Goal: Communication & Community: Connect with others

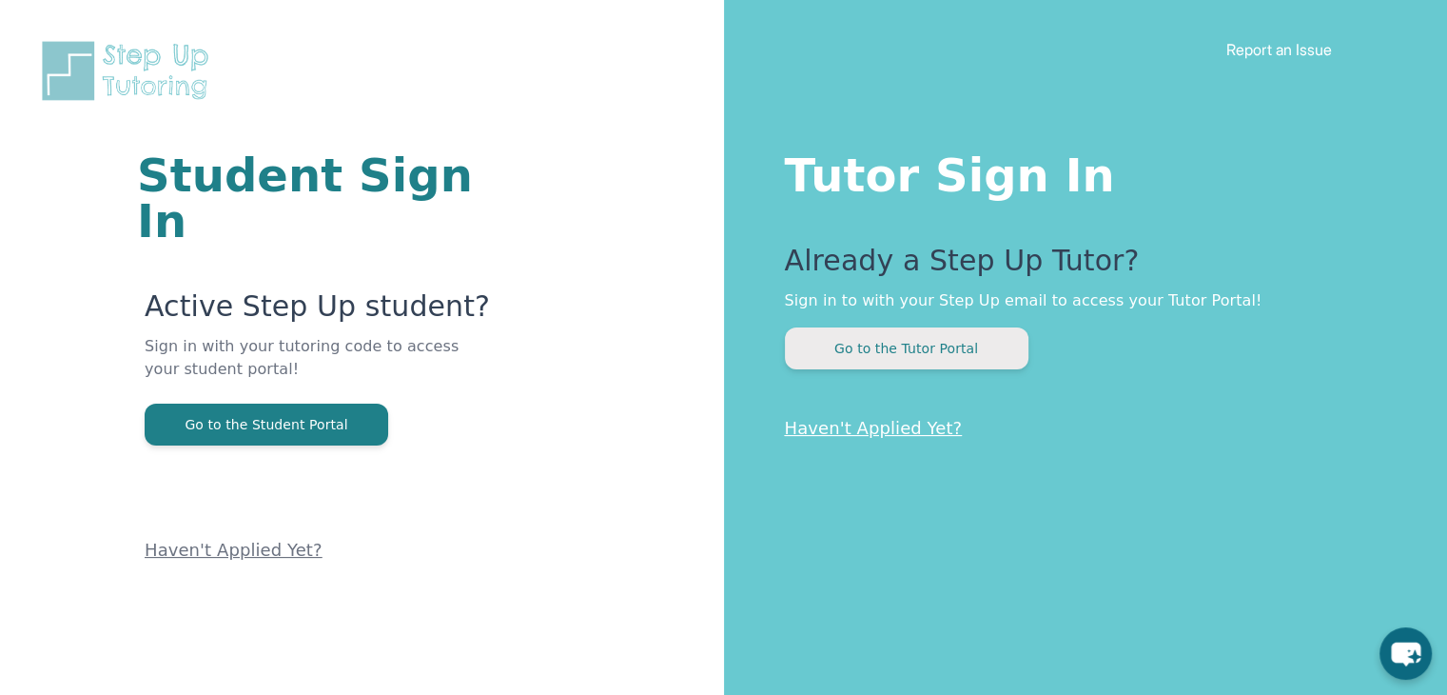
click at [895, 349] on button "Go to the Tutor Portal" at bounding box center [907, 348] width 244 height 42
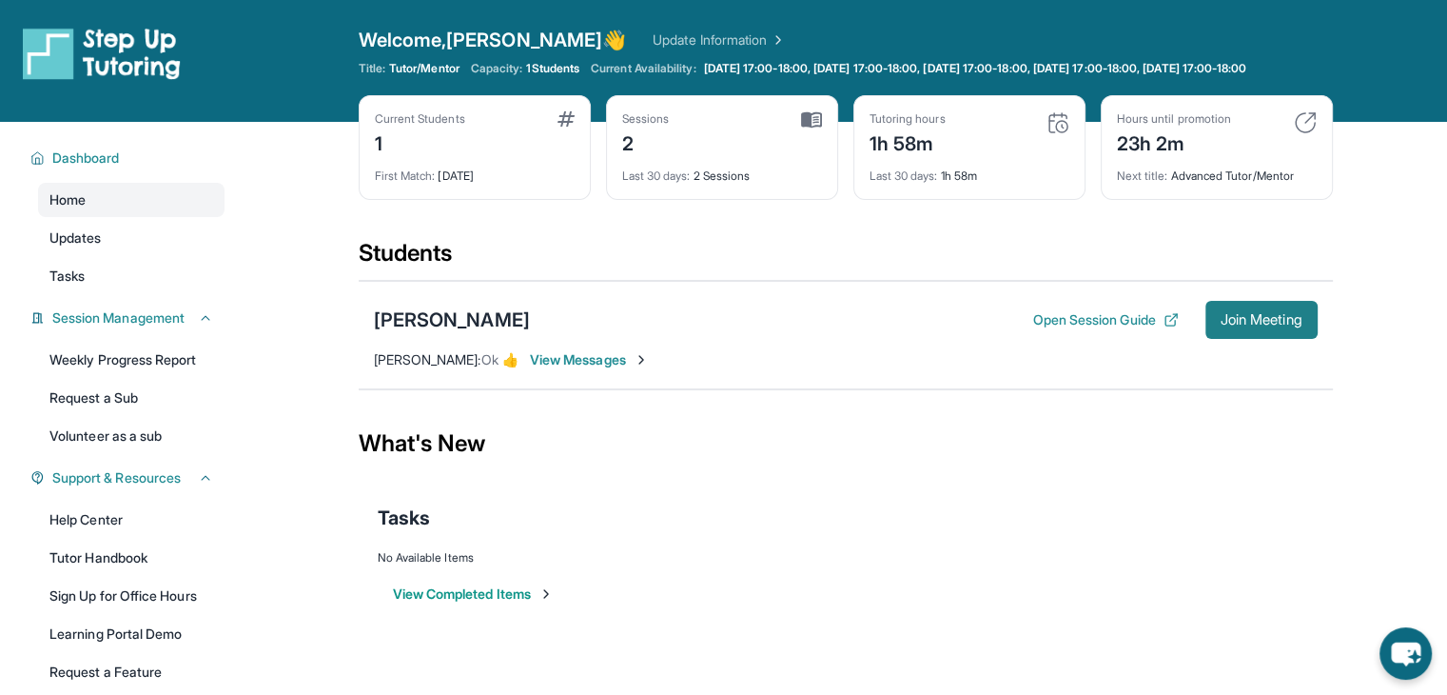
click at [1279, 325] on span "Join Meeting" at bounding box center [1262, 319] width 82 height 11
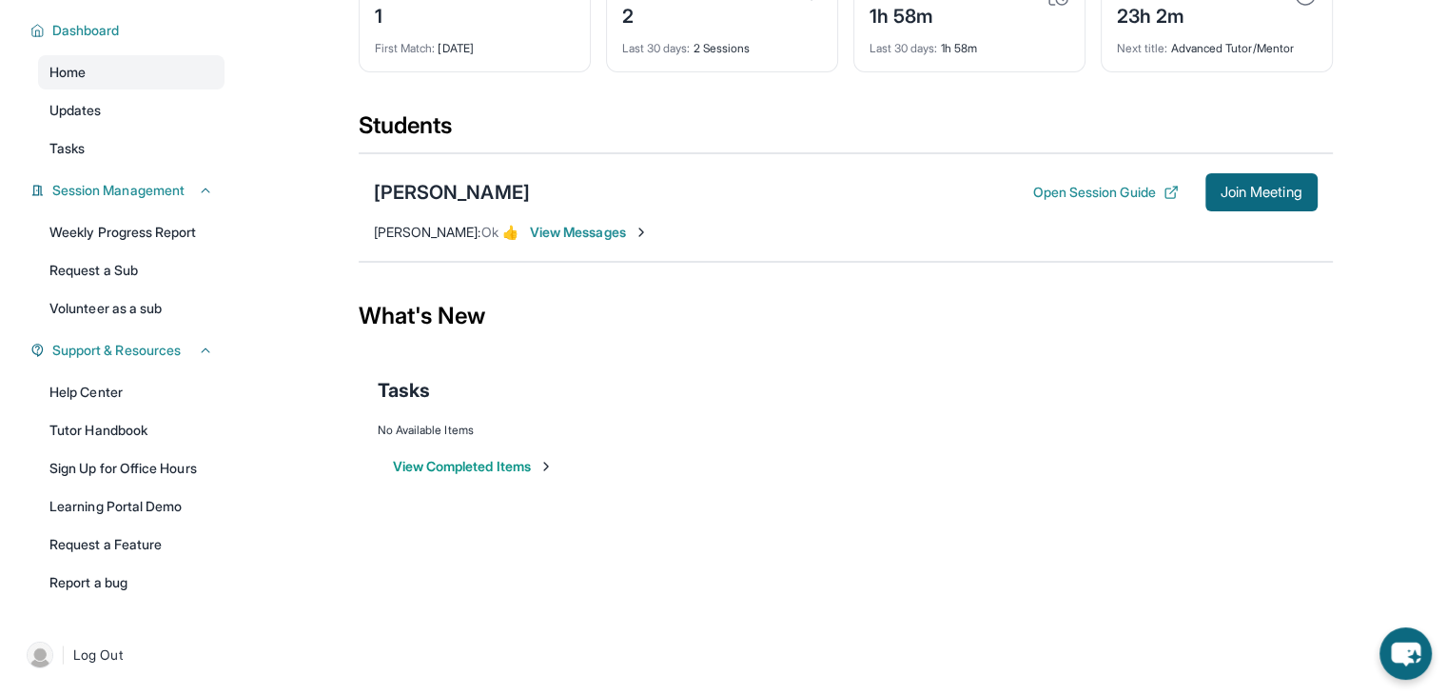
click at [556, 223] on span "View Messages" at bounding box center [589, 232] width 119 height 19
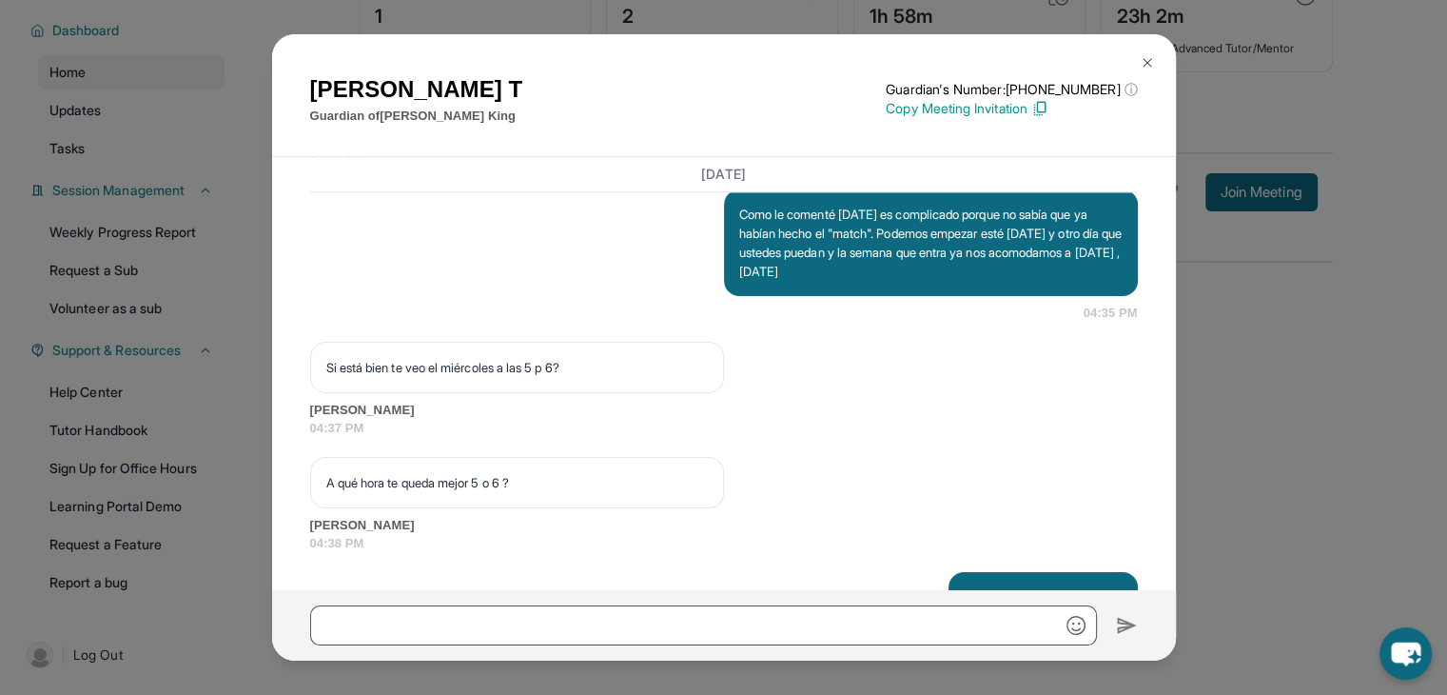
scroll to position [2227, 0]
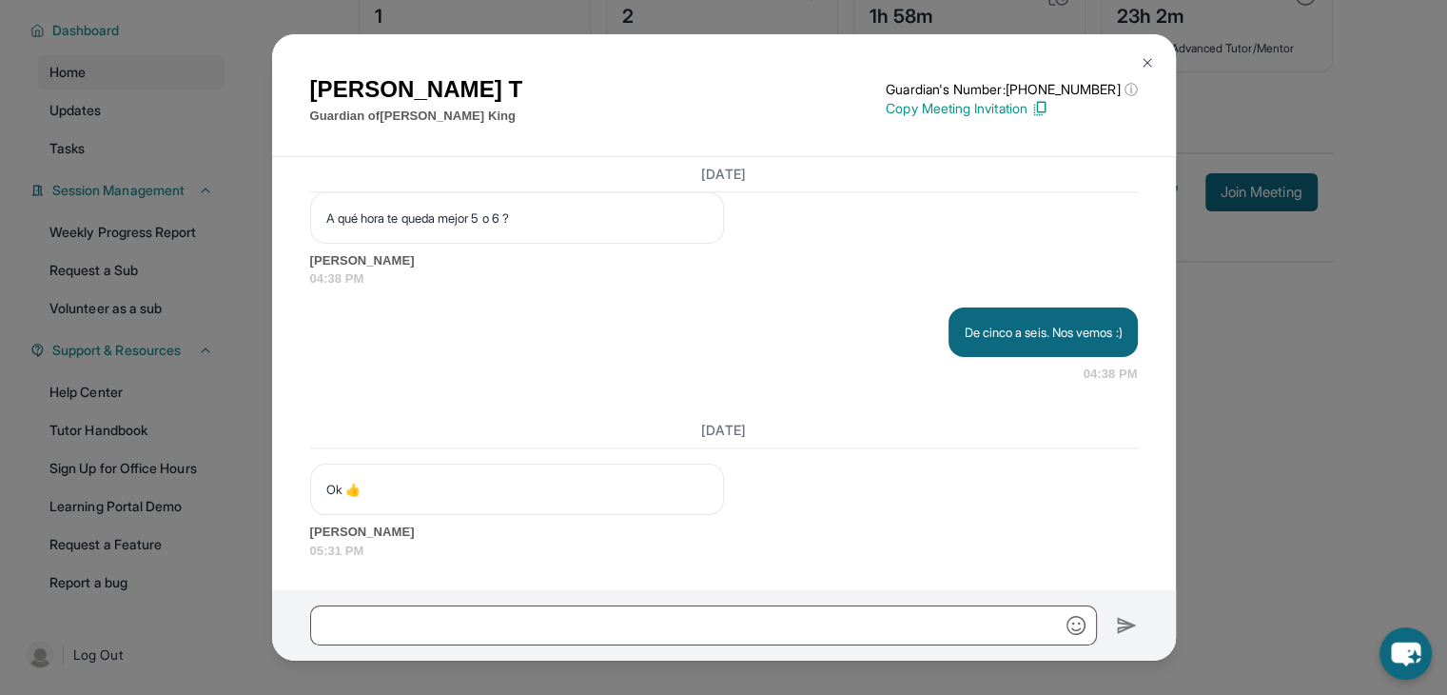
click at [1142, 64] on img at bounding box center [1147, 62] width 15 height 15
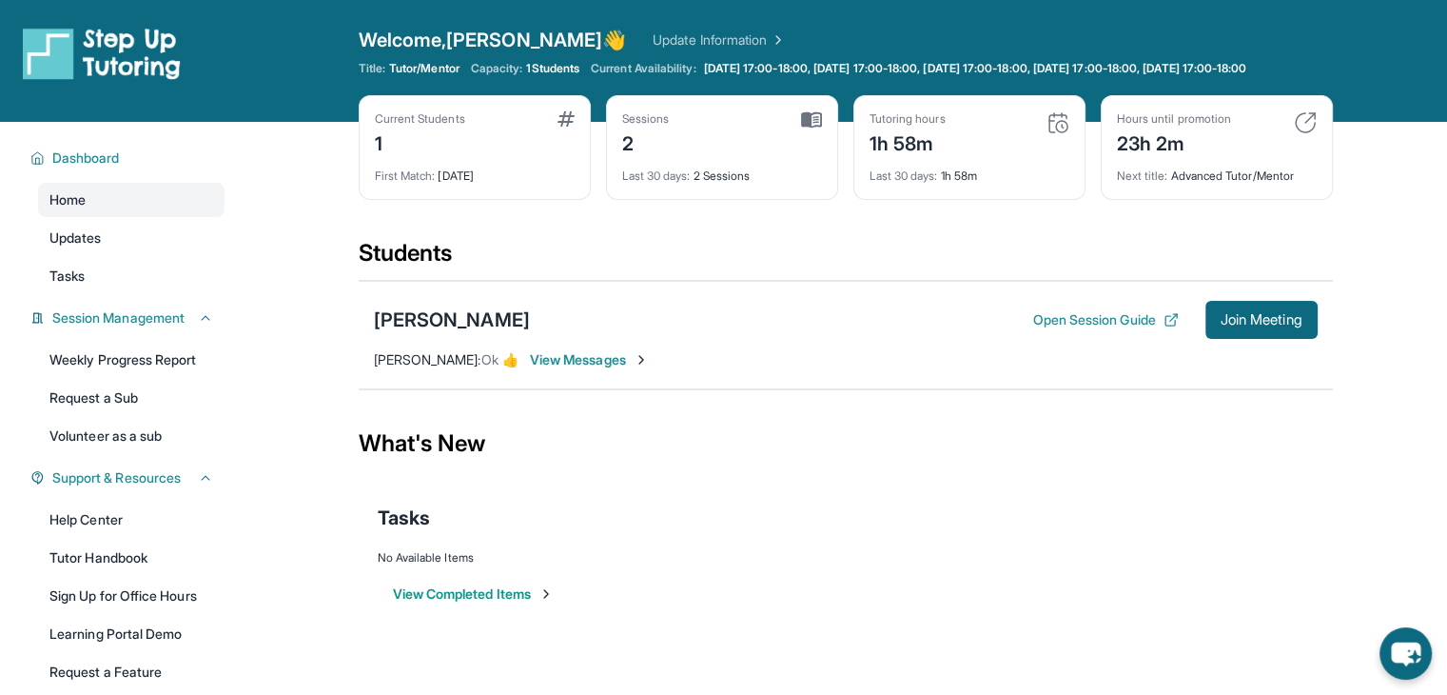
click at [530, 369] on span "View Messages" at bounding box center [589, 359] width 119 height 19
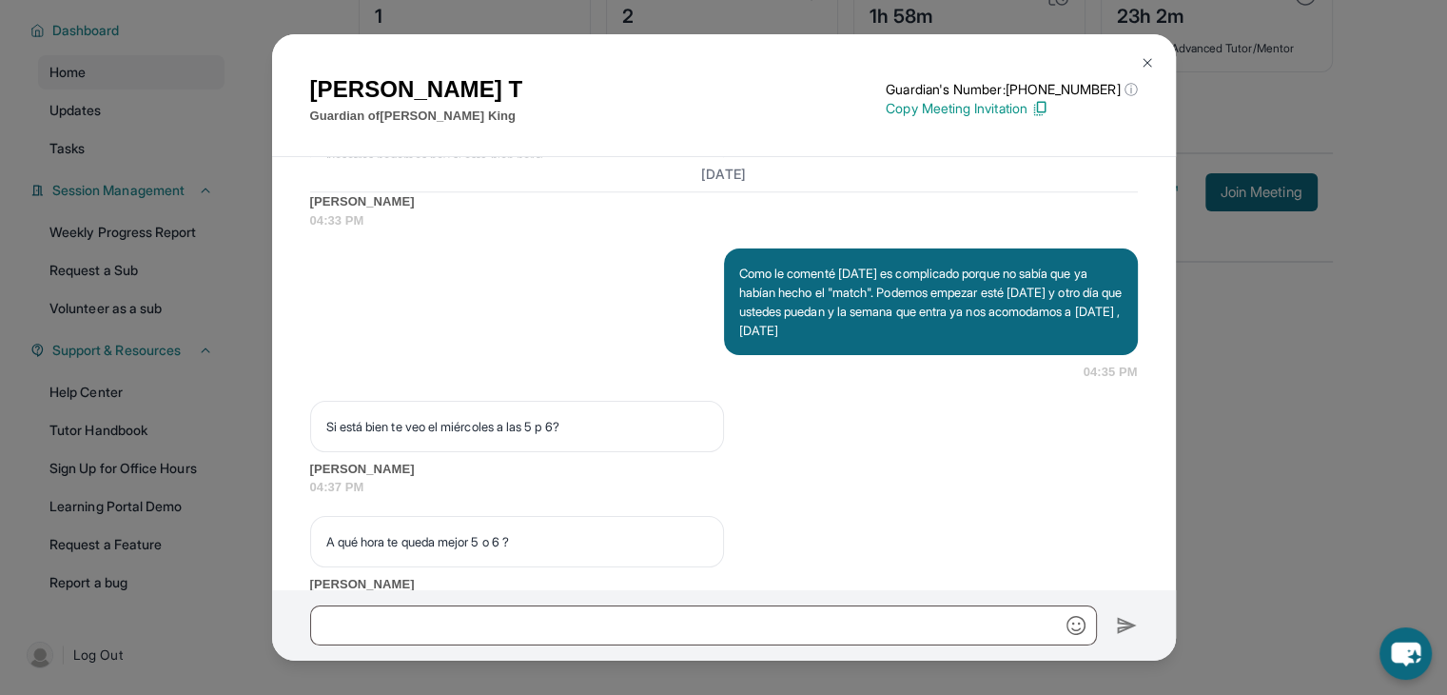
scroll to position [2227, 0]
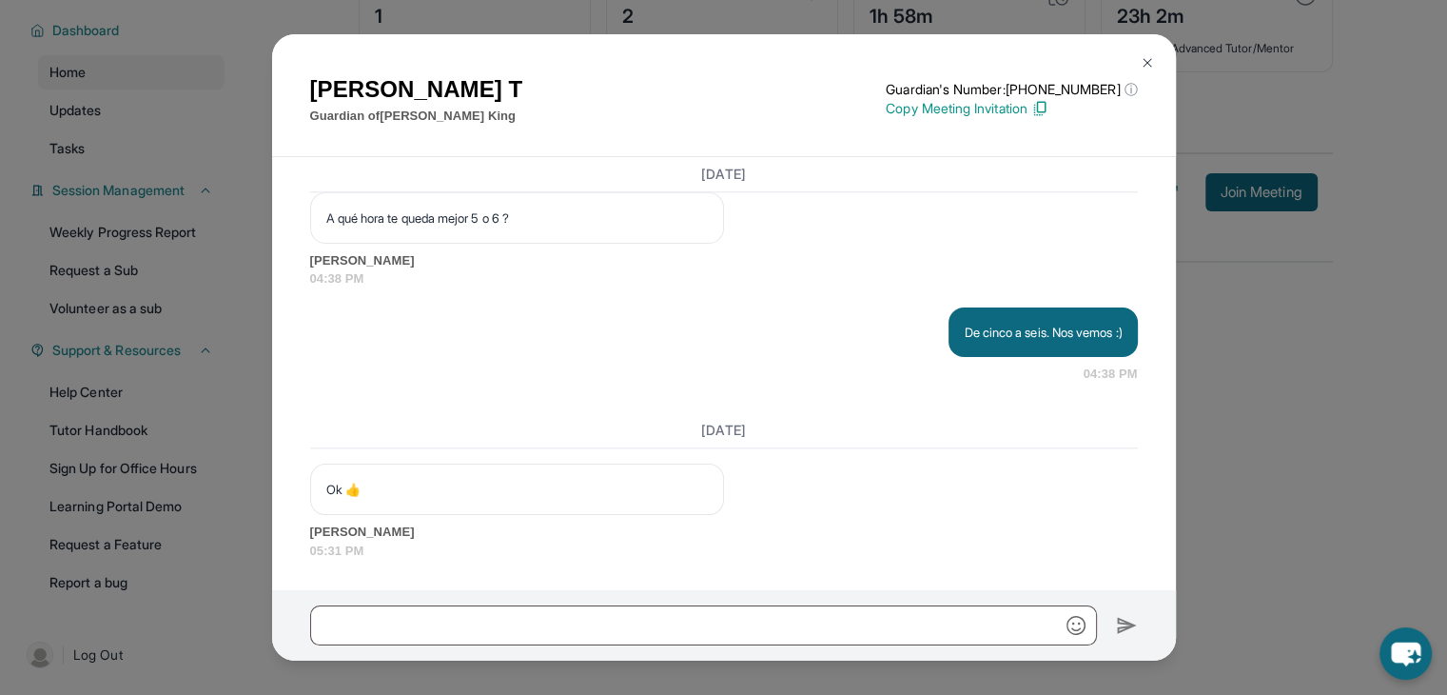
click at [1287, 428] on div "[PERSON_NAME] T Guardian of [PERSON_NAME] Guardian's Number: [PHONE_NUMBER] ⓘ T…" at bounding box center [723, 347] width 1447 height 695
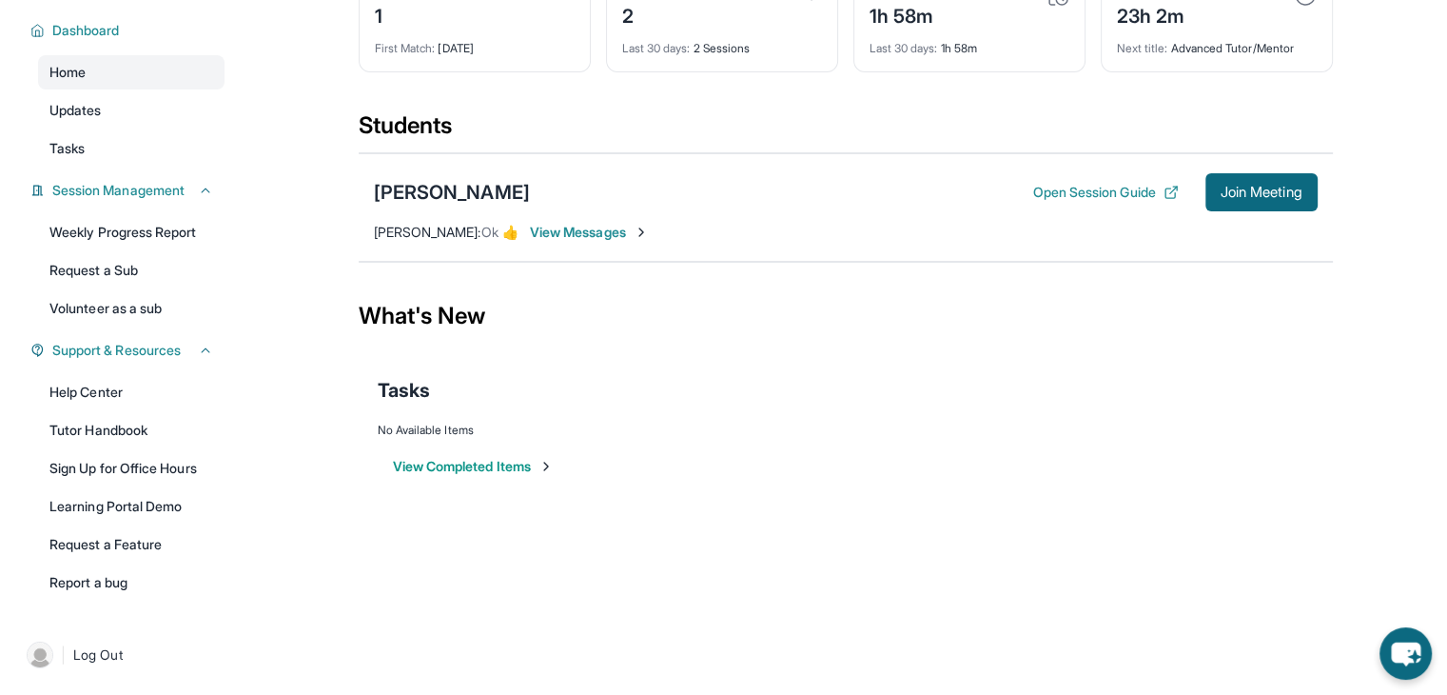
click at [530, 229] on span "View Messages" at bounding box center [589, 232] width 119 height 19
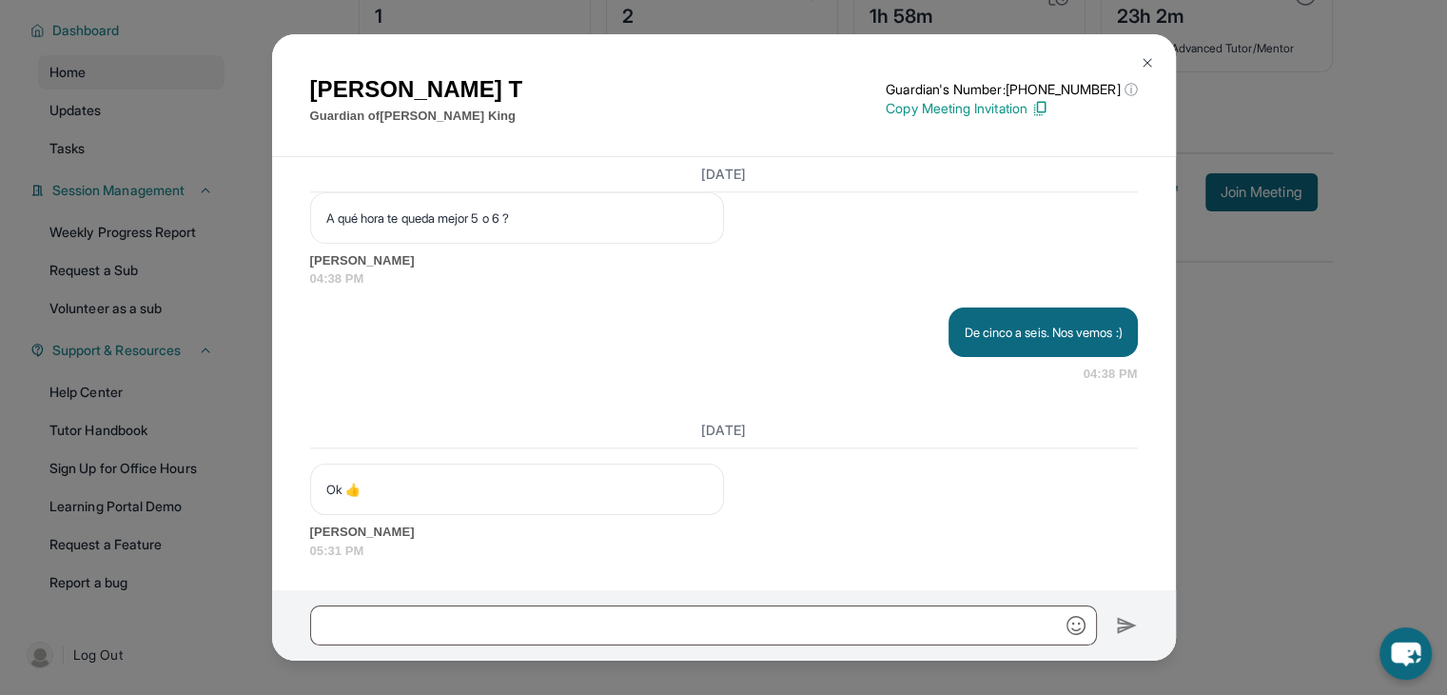
click at [1146, 65] on img at bounding box center [1147, 62] width 15 height 15
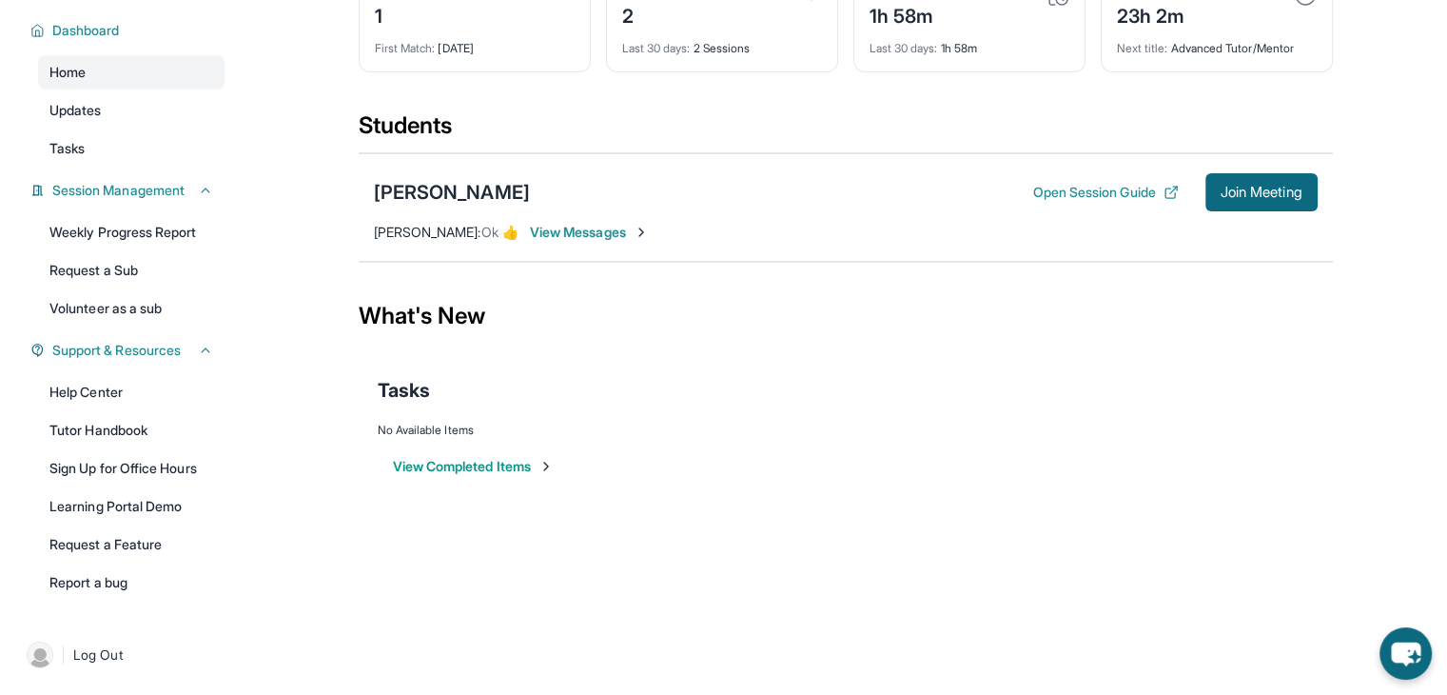
click at [575, 229] on span "View Messages" at bounding box center [589, 232] width 119 height 19
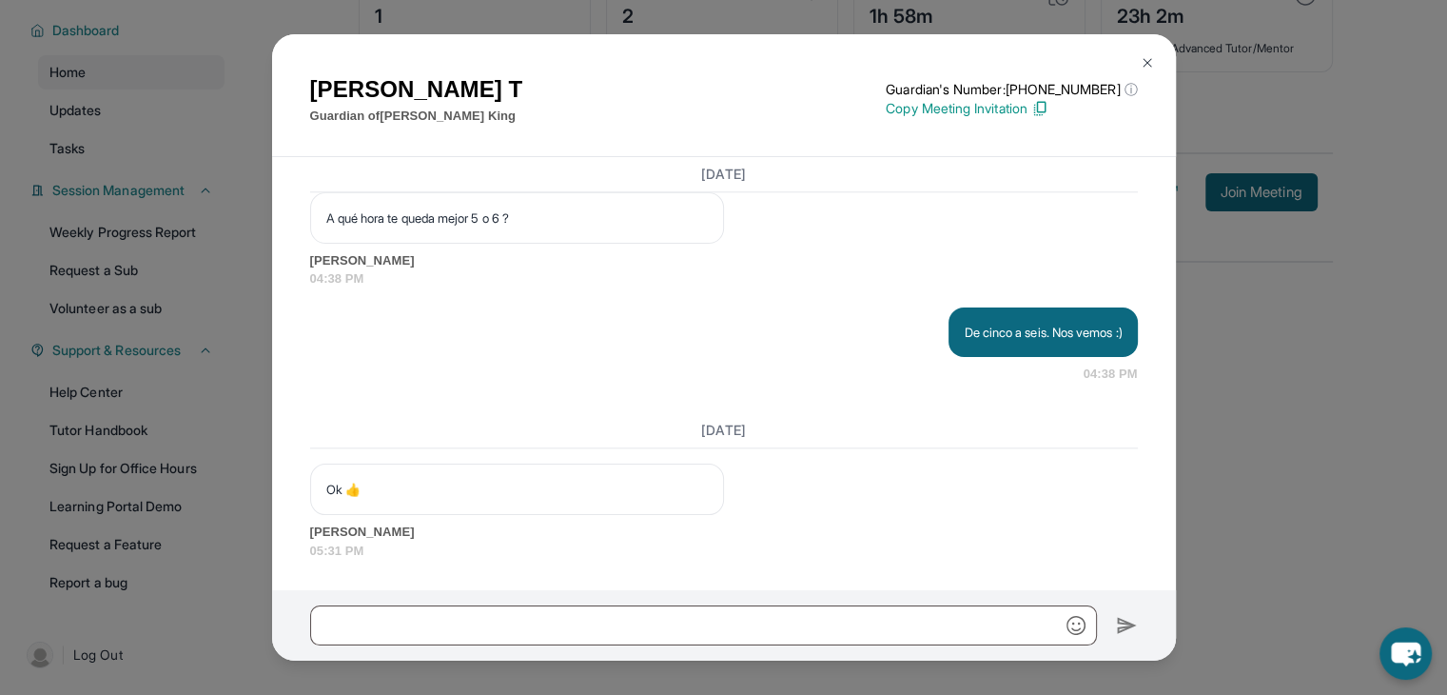
click at [1153, 66] on img at bounding box center [1147, 62] width 15 height 15
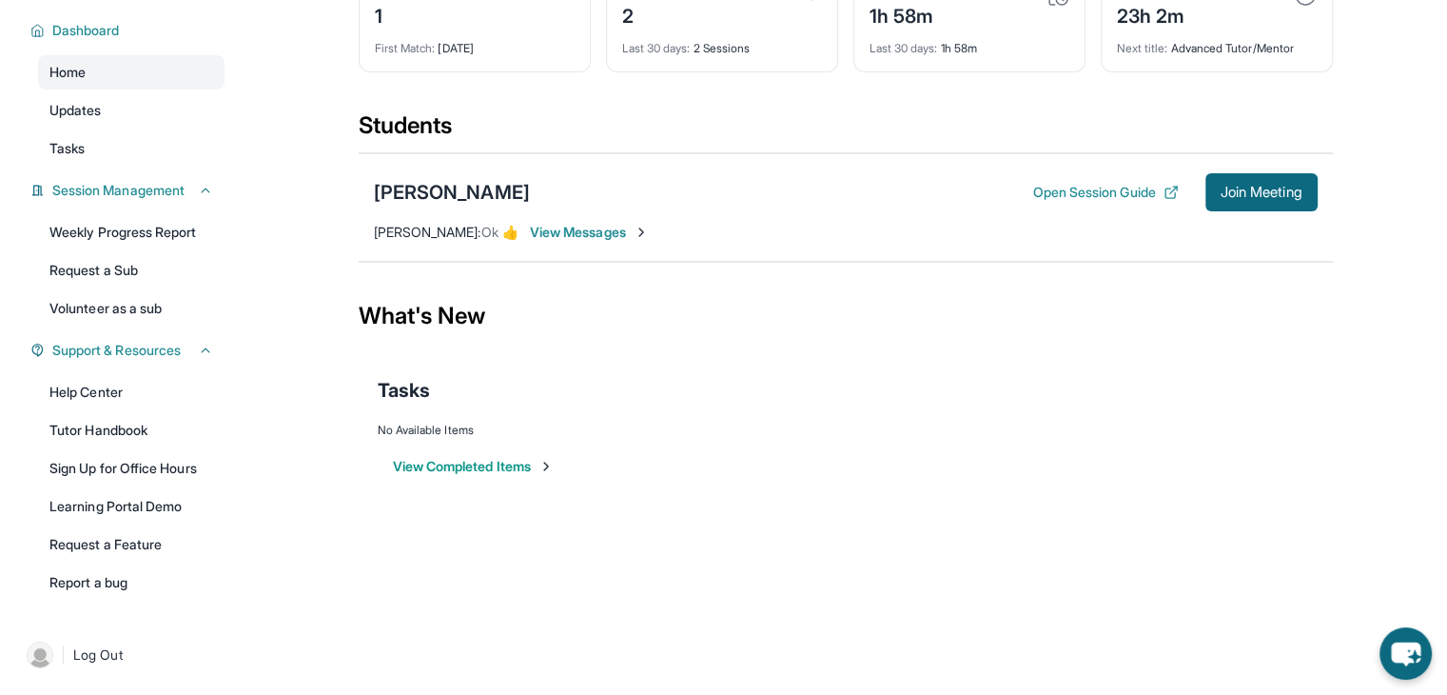
click at [564, 244] on div "[PERSON_NAME] Open Session Guide Join Meeting [PERSON_NAME] : Ok 👍 View Messages" at bounding box center [846, 207] width 974 height 108
click at [563, 235] on span "View Messages" at bounding box center [589, 232] width 119 height 19
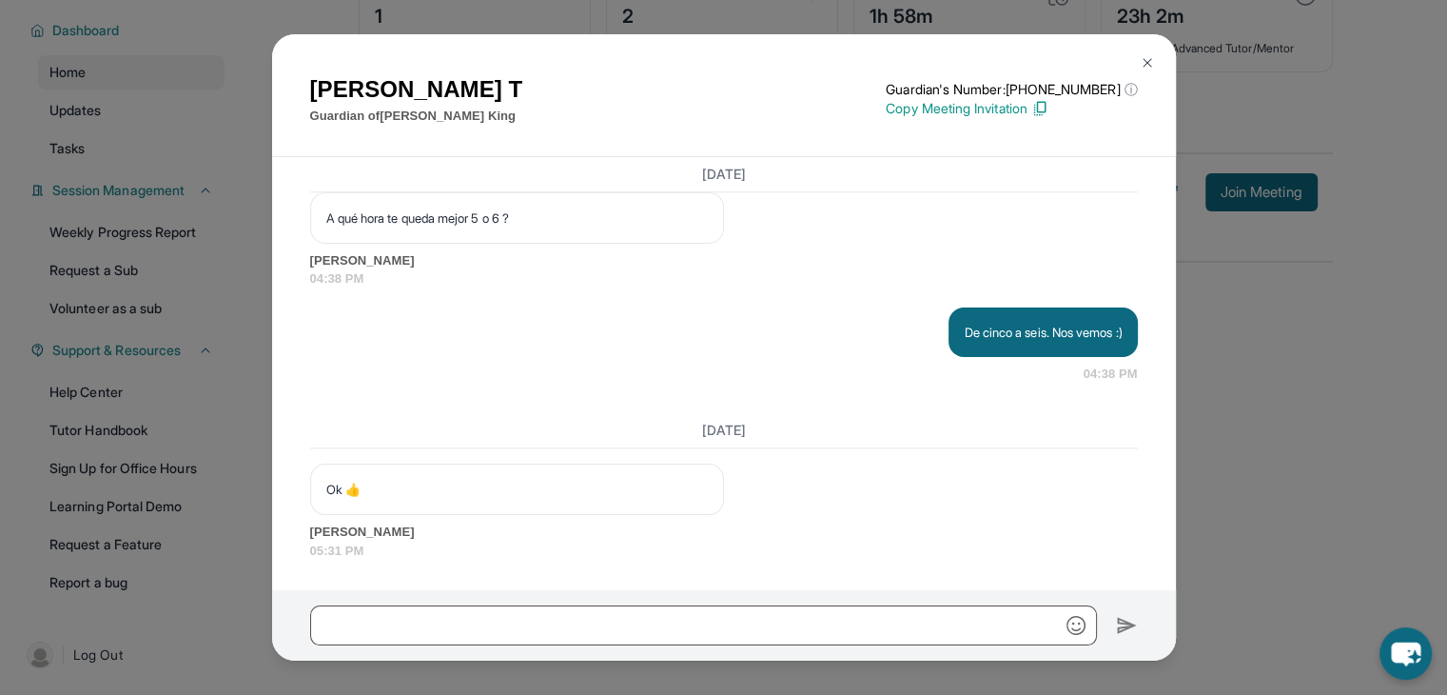
click at [1313, 403] on div "[PERSON_NAME] T Guardian of [PERSON_NAME] Guardian's Number: [PHONE_NUMBER] ⓘ T…" at bounding box center [723, 347] width 1447 height 695
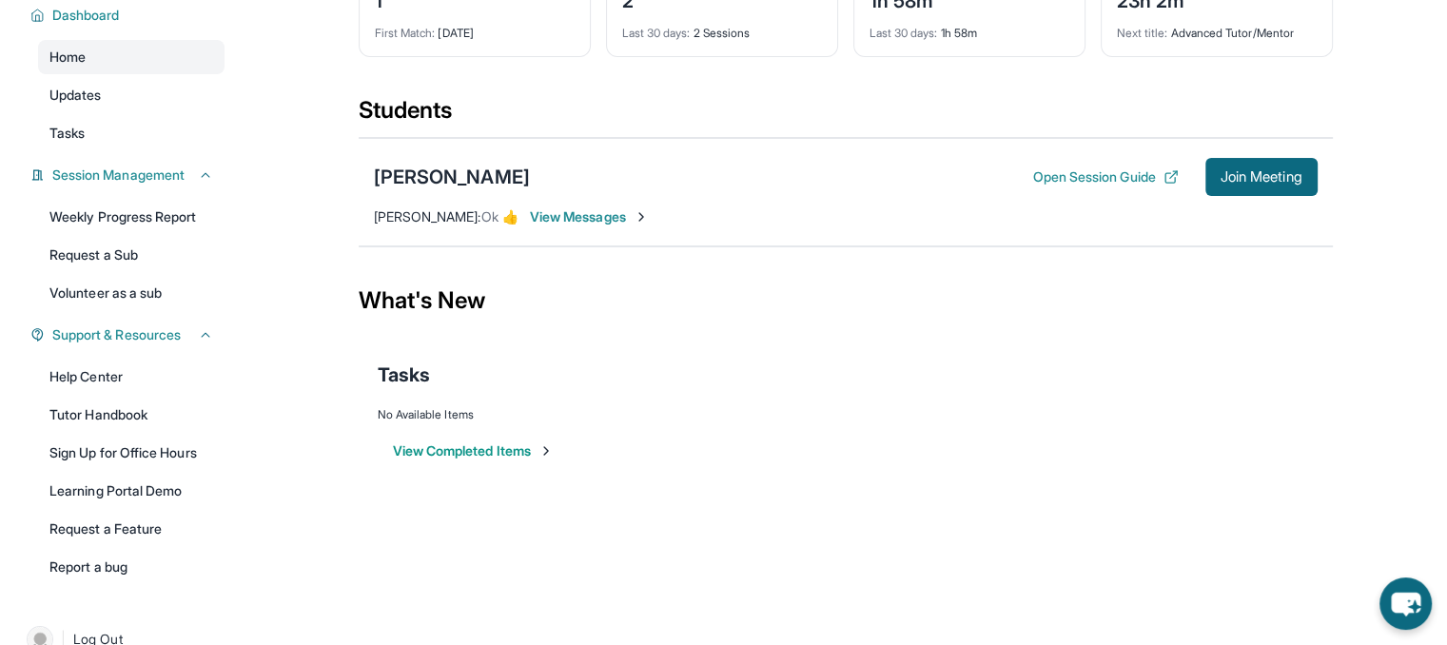
click at [537, 226] on span "View Messages" at bounding box center [589, 216] width 119 height 19
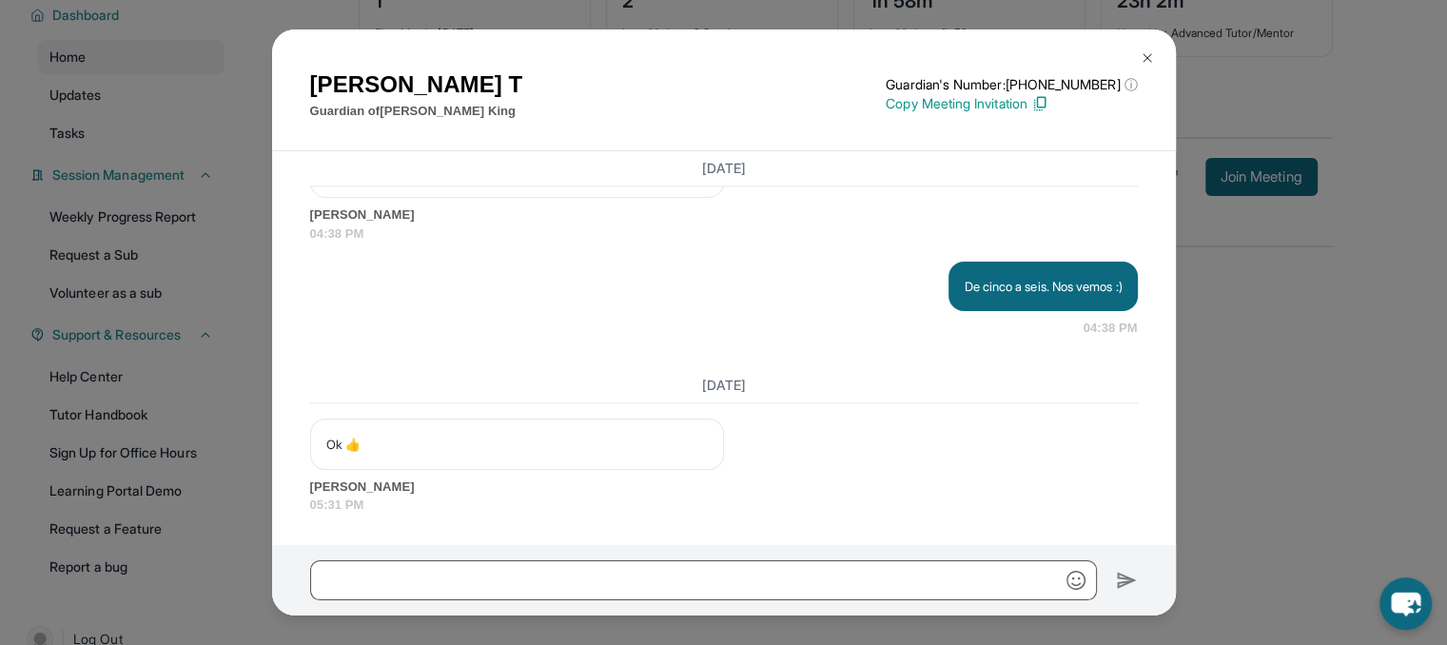
scroll to position [192, 0]
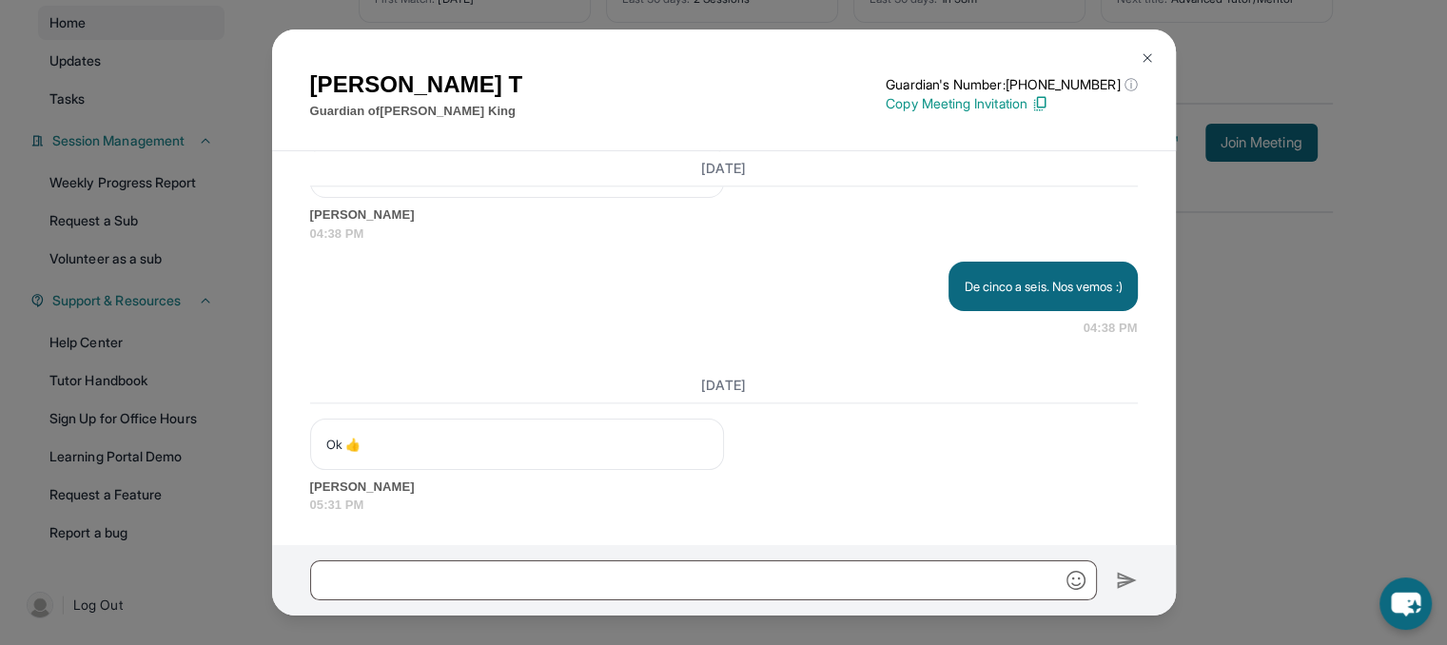
click at [1292, 272] on div "[PERSON_NAME] T Guardian of [PERSON_NAME] Guardian's Number: [PHONE_NUMBER] ⓘ T…" at bounding box center [723, 322] width 1447 height 645
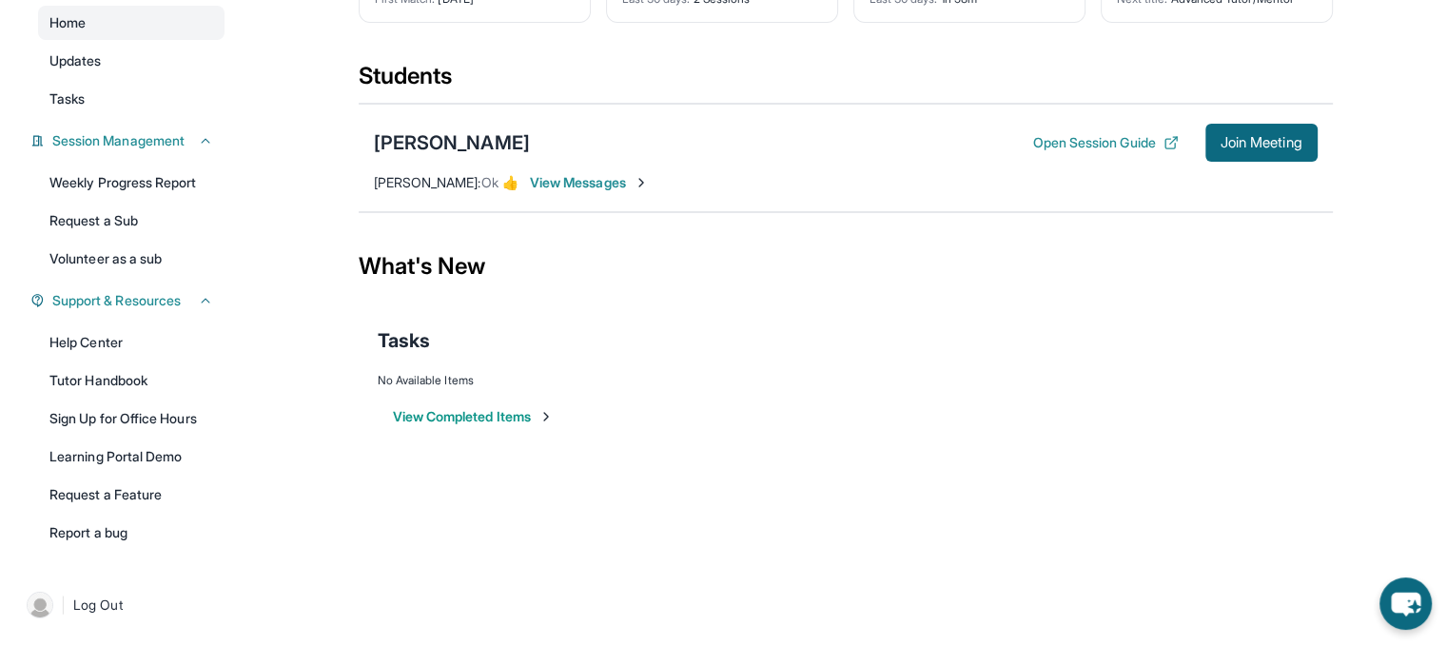
scroll to position [0, 0]
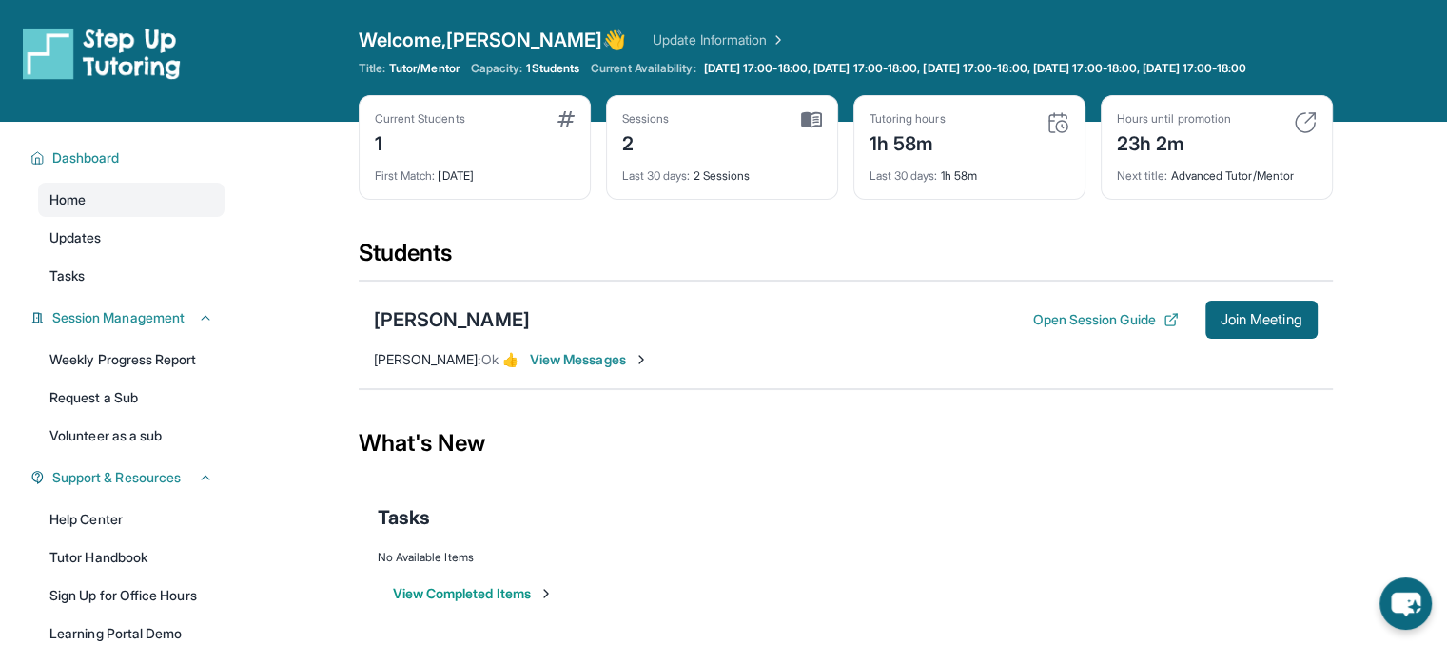
click at [548, 369] on span "View Messages" at bounding box center [589, 359] width 119 height 19
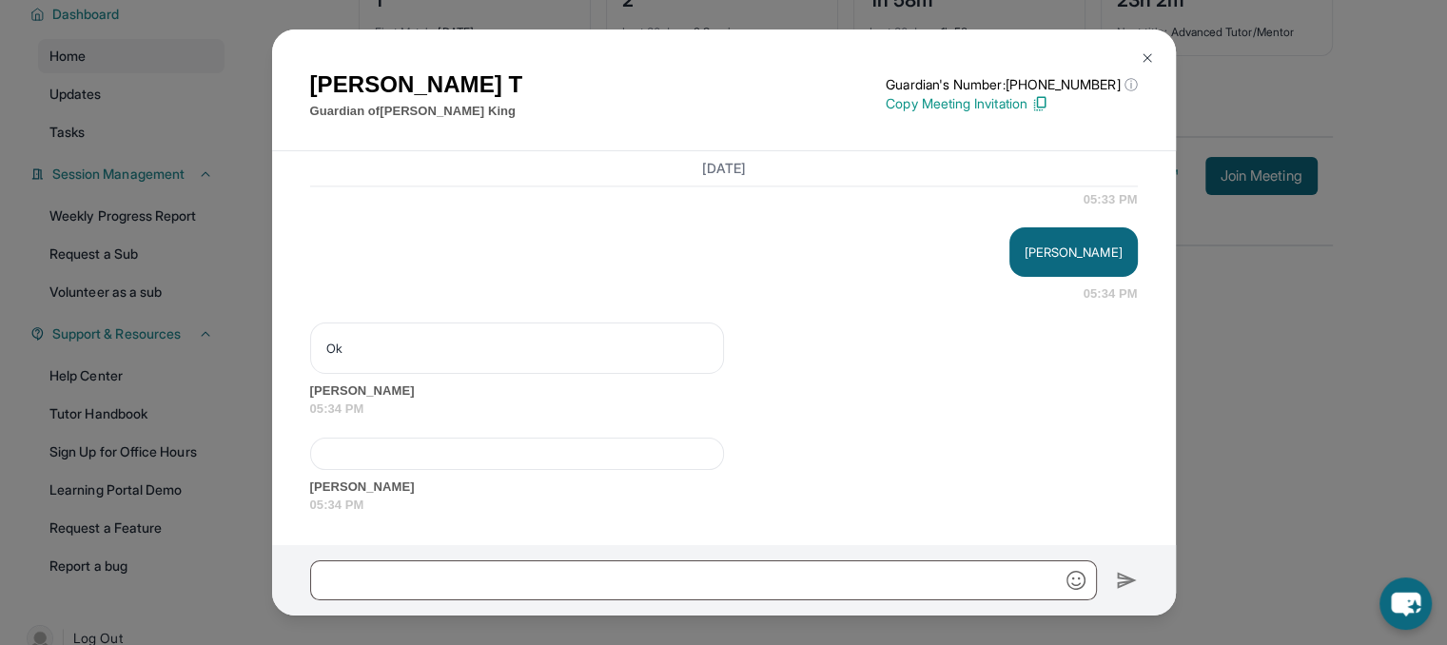
scroll to position [155, 0]
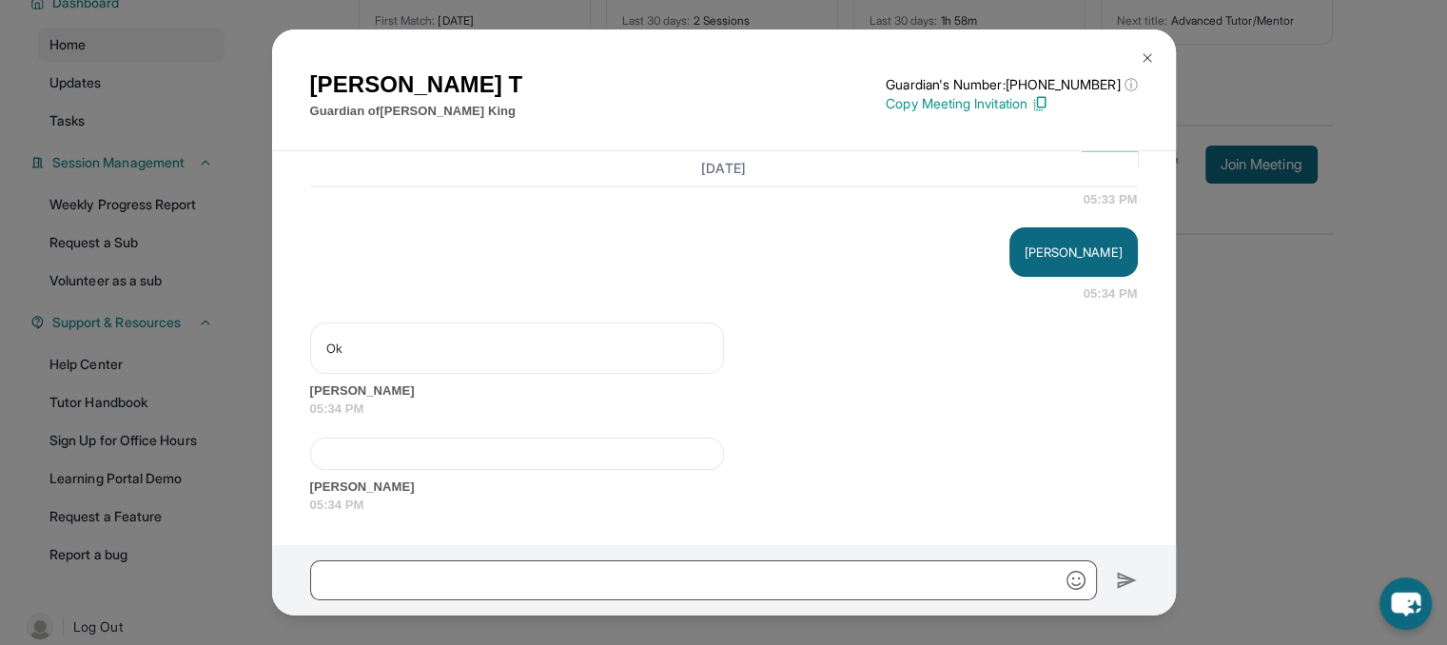
click at [1221, 412] on div "[PERSON_NAME] T Guardian of [PERSON_NAME] Guardian's Number: [PHONE_NUMBER] ⓘ T…" at bounding box center [723, 322] width 1447 height 645
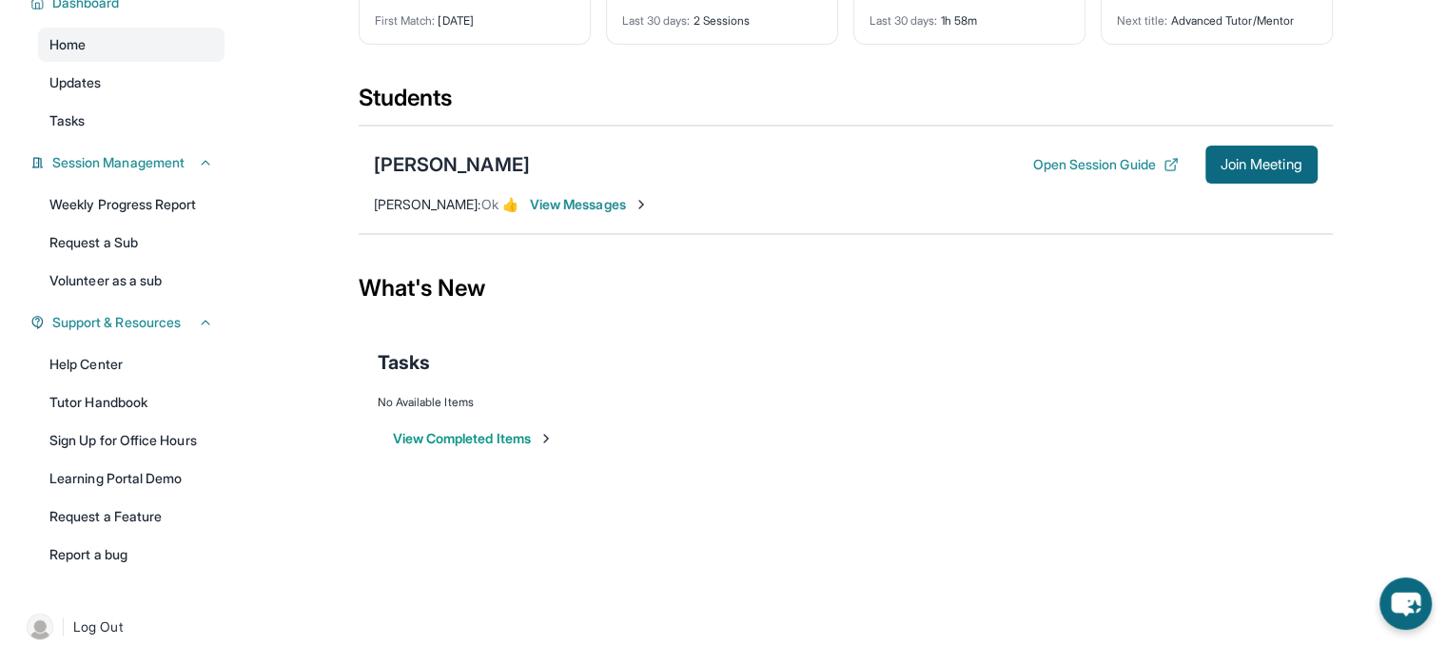
click at [547, 231] on div "[PERSON_NAME] Open Session Guide Join Meeting [PERSON_NAME] : Ok 👍 View Messages" at bounding box center [846, 180] width 974 height 108
click at [546, 229] on div "[PERSON_NAME] Open Session Guide Join Meeting [PERSON_NAME] : Ok 👍 View Messages" at bounding box center [846, 180] width 974 height 108
click at [541, 214] on span "View Messages" at bounding box center [589, 204] width 119 height 19
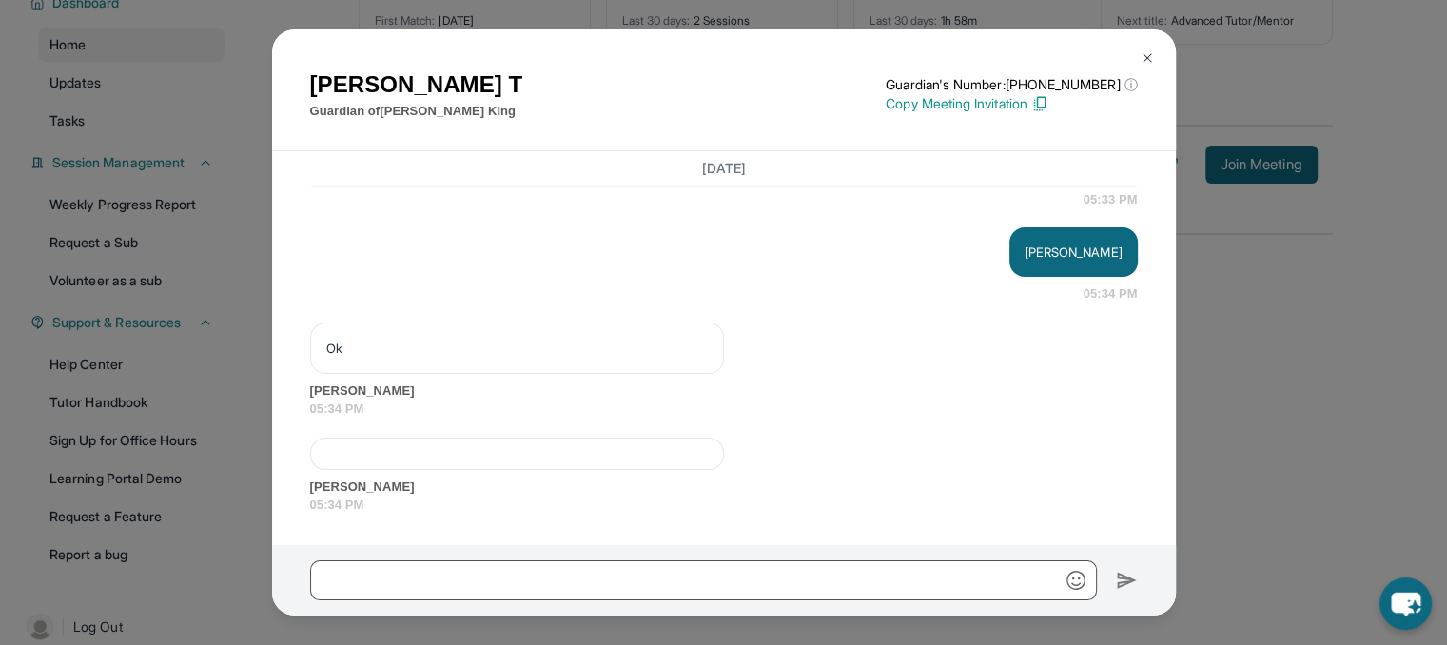
scroll to position [2728, 0]
click at [1278, 332] on div "[PERSON_NAME] T Guardian of [PERSON_NAME] Guardian's Number: [PHONE_NUMBER] ⓘ T…" at bounding box center [723, 322] width 1447 height 645
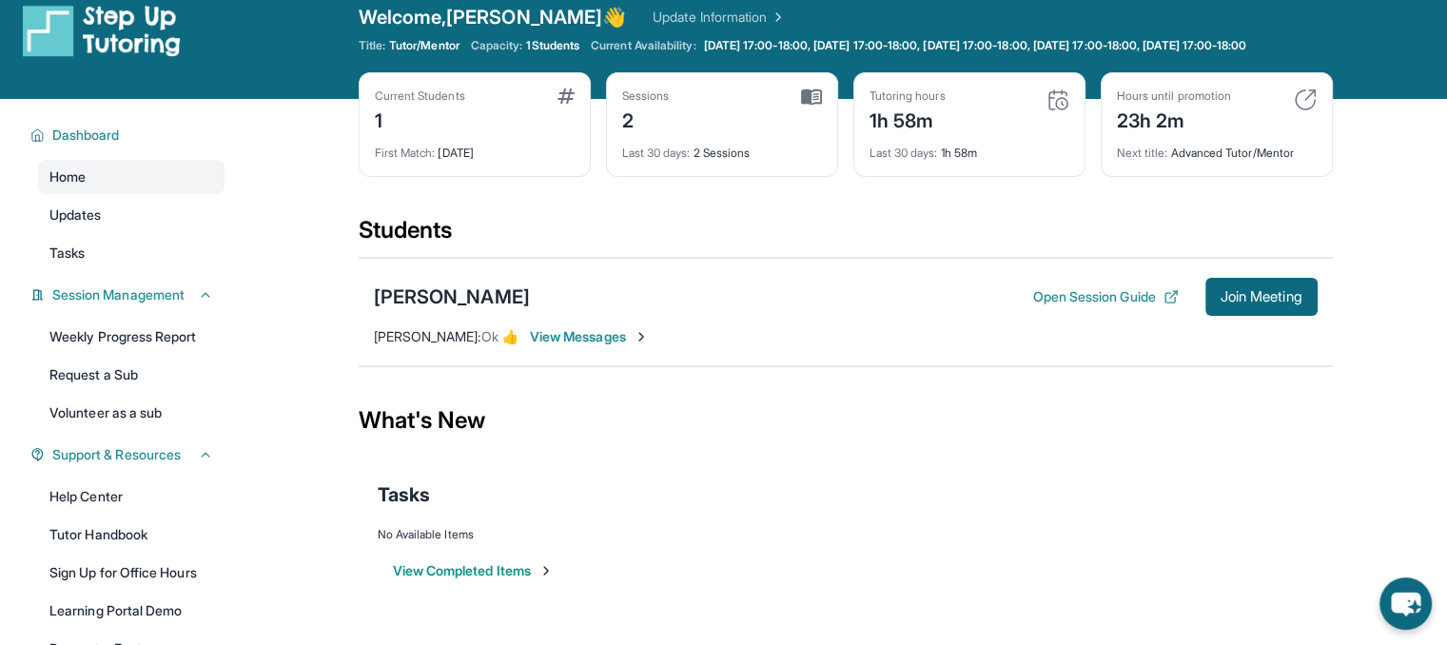
scroll to position [192, 0]
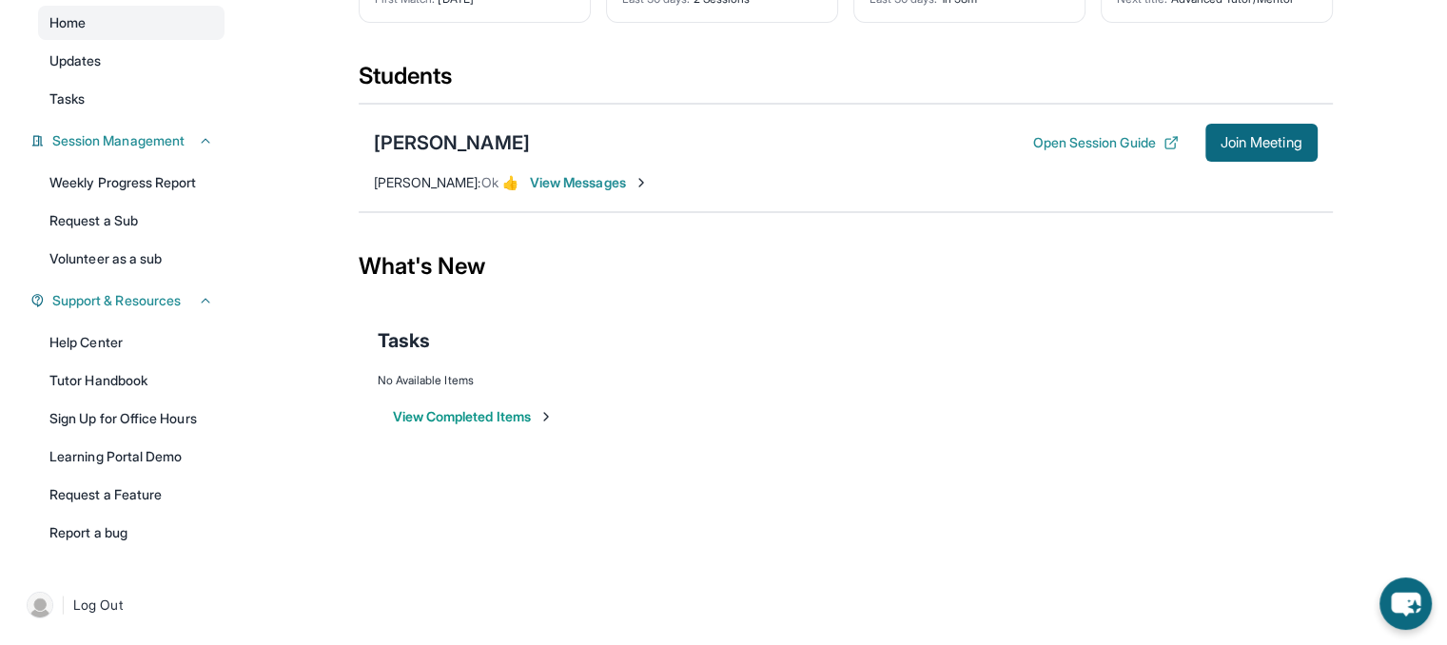
click at [573, 189] on span "View Messages" at bounding box center [589, 182] width 119 height 19
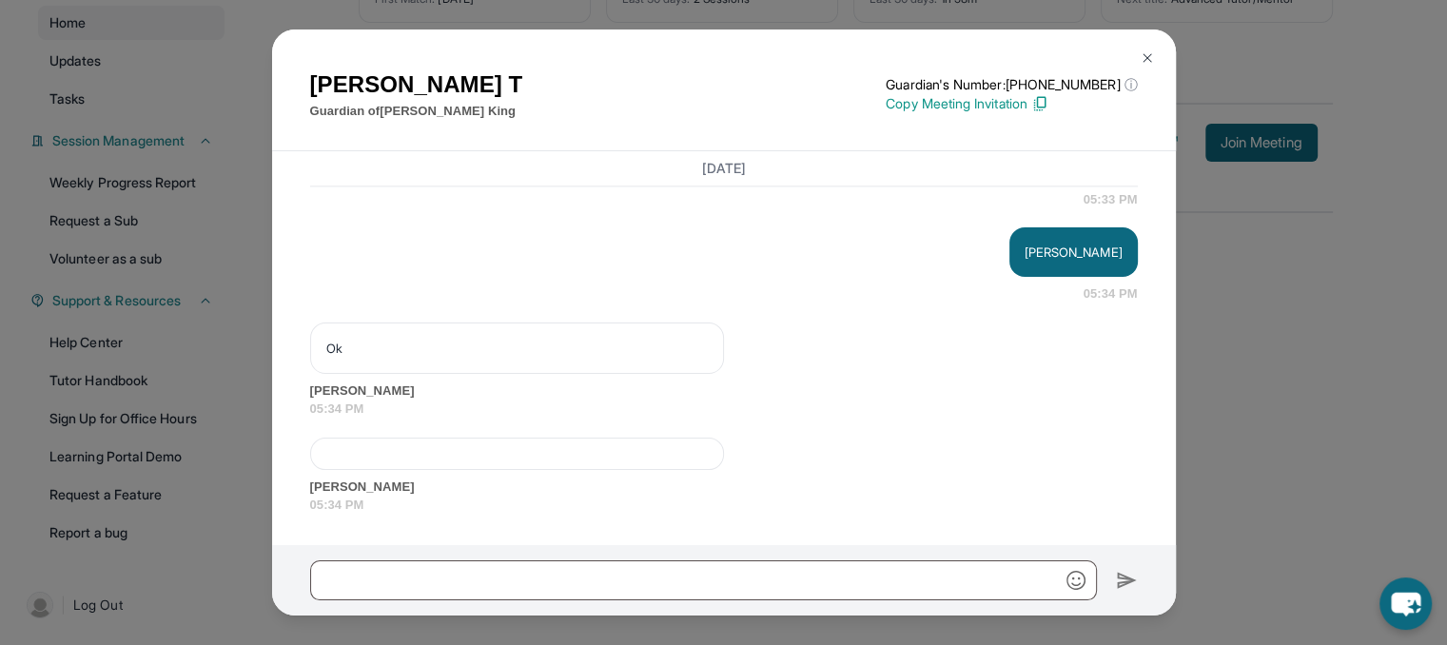
scroll to position [2728, 0]
click at [1324, 203] on div "[PERSON_NAME] T Guardian of [PERSON_NAME] Guardian's Number: [PHONE_NUMBER] ⓘ T…" at bounding box center [723, 322] width 1447 height 645
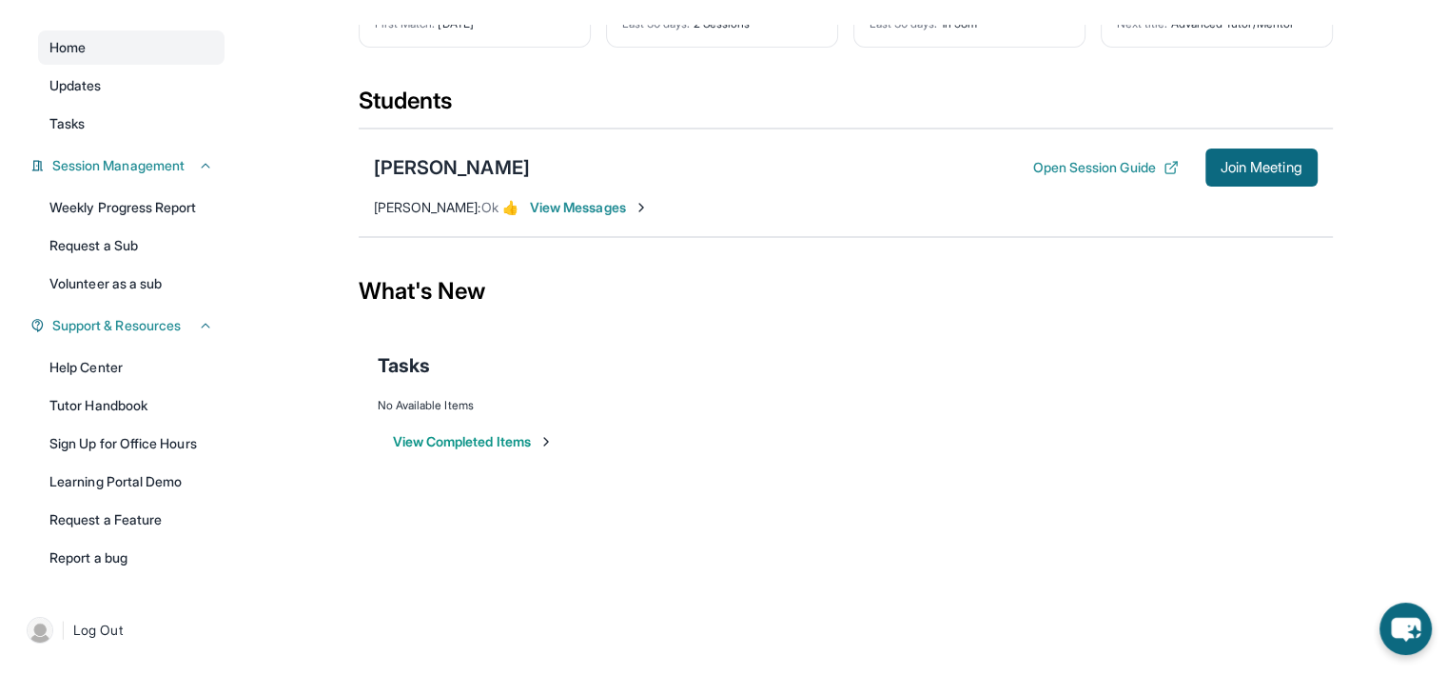
scroll to position [143, 0]
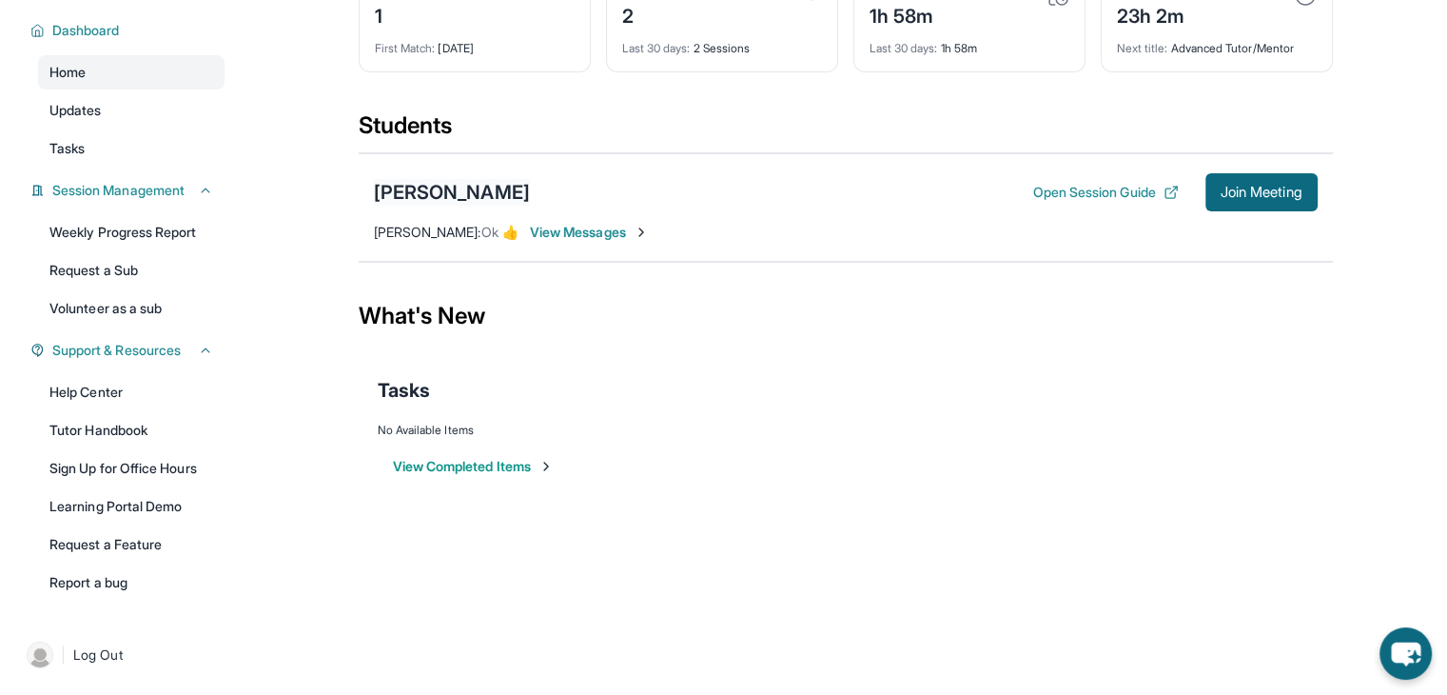
click at [457, 193] on div "[PERSON_NAME]" at bounding box center [452, 192] width 156 height 27
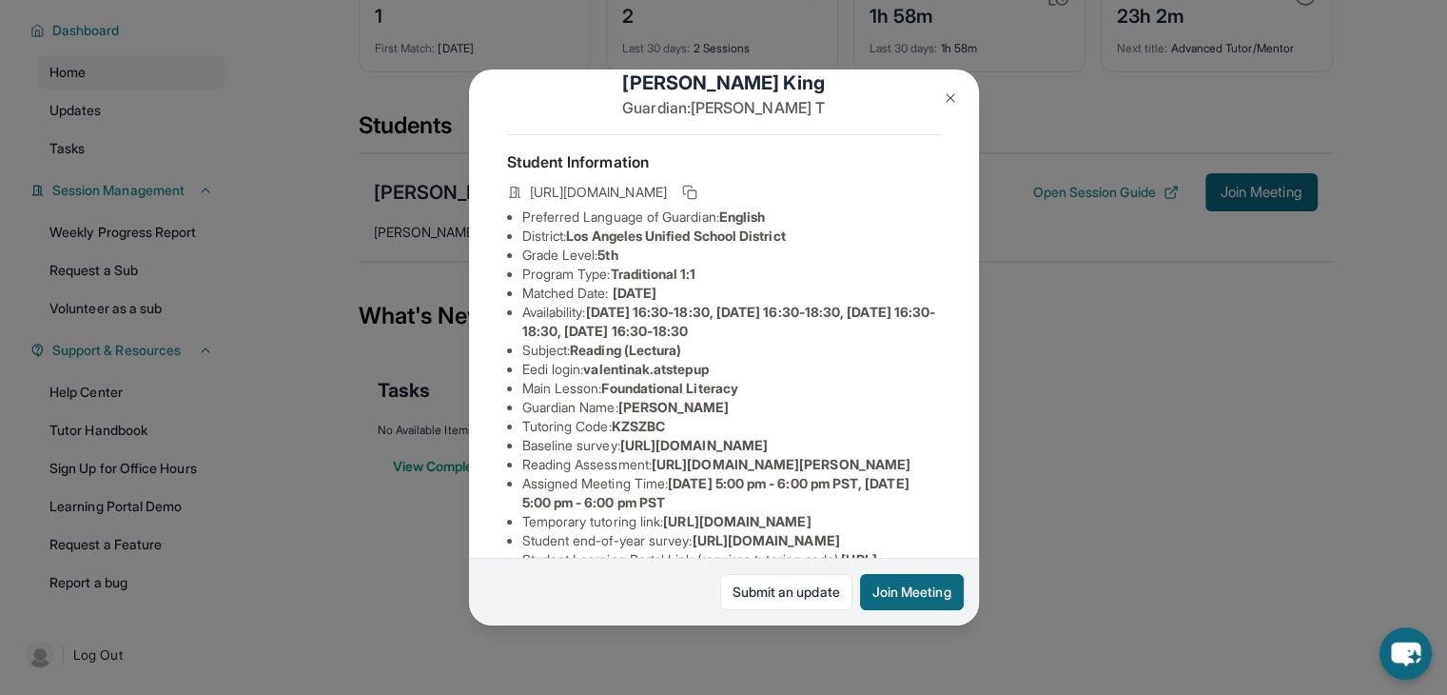
scroll to position [38, 0]
click at [959, 95] on button at bounding box center [951, 98] width 38 height 38
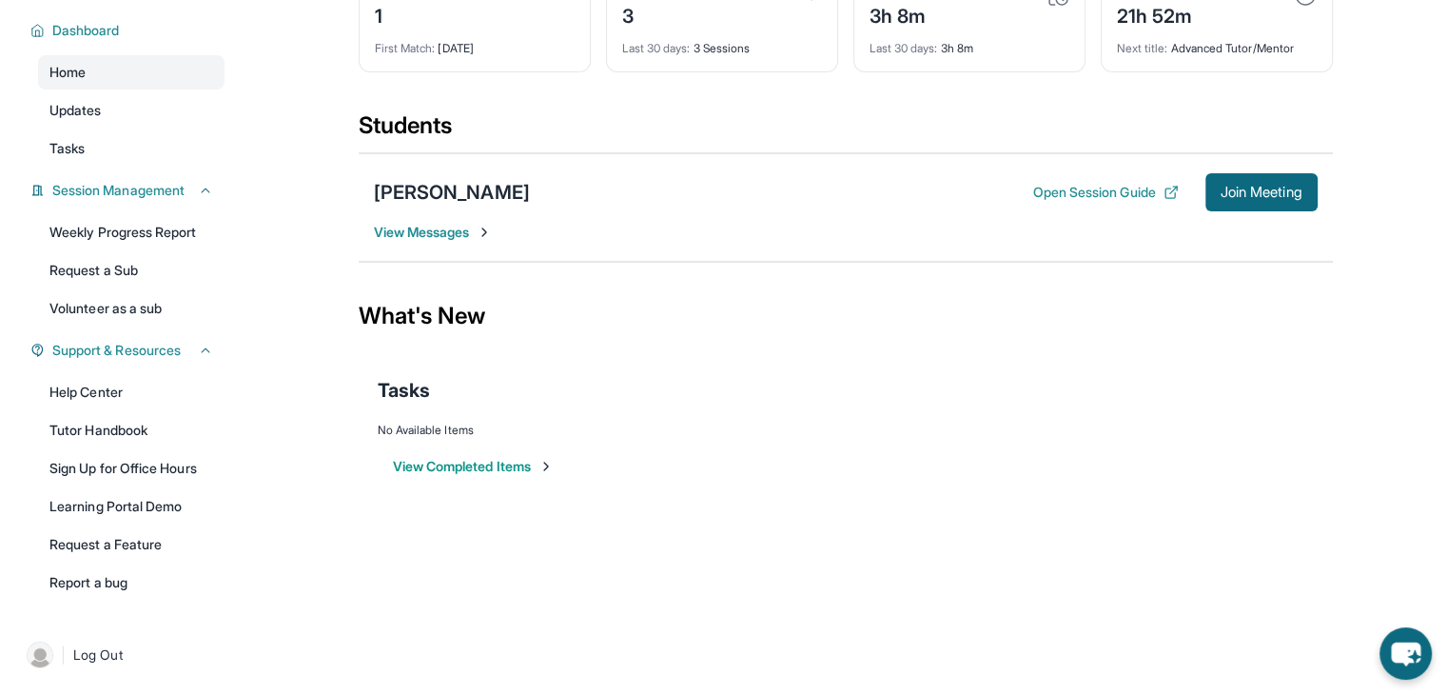
click at [443, 223] on span "View Messages" at bounding box center [433, 232] width 119 height 19
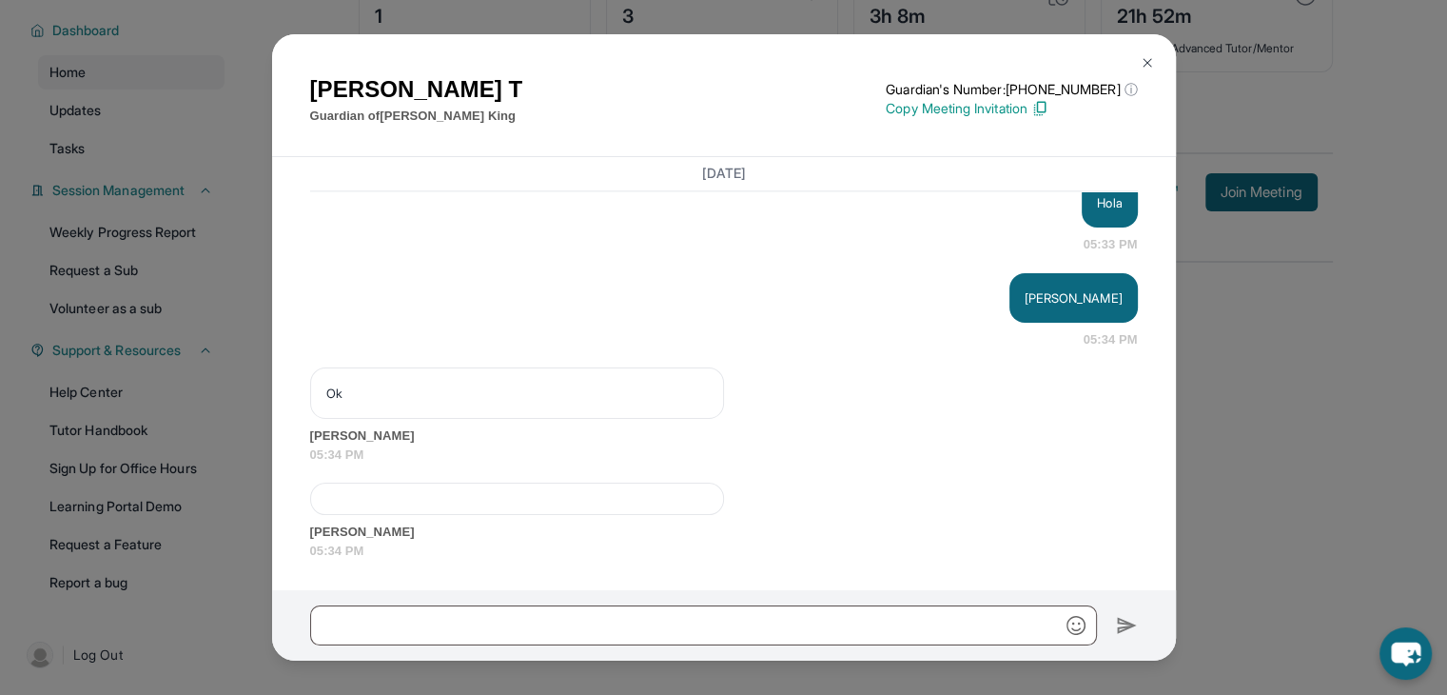
scroll to position [2688, 0]
click at [1145, 68] on img at bounding box center [1147, 62] width 15 height 15
